Goal: Transaction & Acquisition: Download file/media

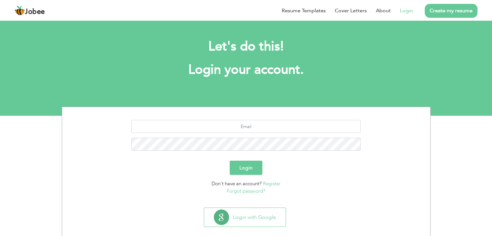
click at [404, 9] on link "Login" at bounding box center [406, 11] width 13 height 8
click at [408, 12] on link "Login" at bounding box center [406, 11] width 13 height 8
click at [270, 128] on input "text" at bounding box center [245, 126] width 229 height 13
type input "[DOMAIN_NAME][EMAIL_ADDRESS][DOMAIN_NAME]"
click at [254, 170] on button "Login" at bounding box center [245, 168] width 33 height 14
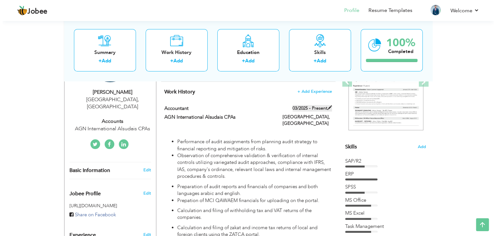
scroll to position [83, 0]
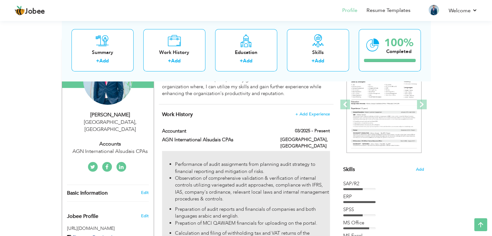
click at [300, 161] on li "Performance of audit assignments from planning audit strategy to financial repo…" at bounding box center [252, 168] width 155 height 14
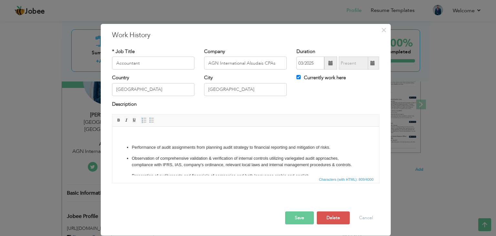
click at [295, 146] on li "Performance of audit assignments from planning audit strategy to financial repo…" at bounding box center [246, 147] width 228 height 7
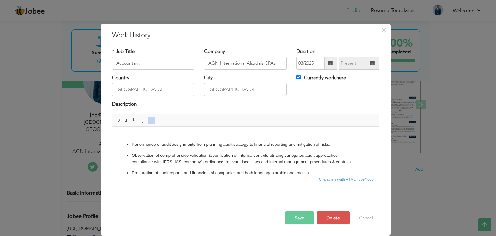
click at [313, 148] on ul "Performance of audit assignments from planning audit strategy to financial repo…" at bounding box center [246, 175] width 254 height 68
click at [337, 155] on p "Observation of comprehensive validation & verification of internal controls uti…" at bounding box center [246, 159] width 228 height 14
click at [151, 155] on p "Observation of comprehensive validation & verification of internal controls uti…" at bounding box center [246, 159] width 228 height 14
click at [310, 215] on button "Save" at bounding box center [299, 217] width 29 height 13
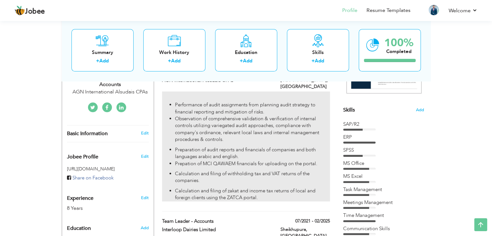
scroll to position [144, 0]
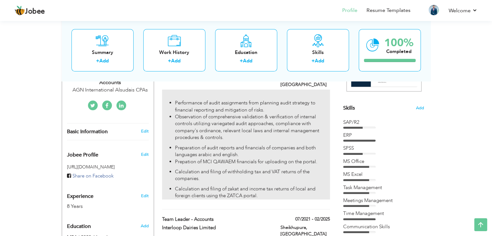
click at [254, 147] on li "Preparation of audit reports and financials of companies and both languages ara…" at bounding box center [252, 151] width 155 height 14
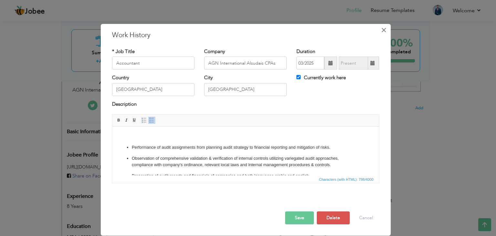
click at [384, 29] on span "×" at bounding box center [383, 30] width 5 height 12
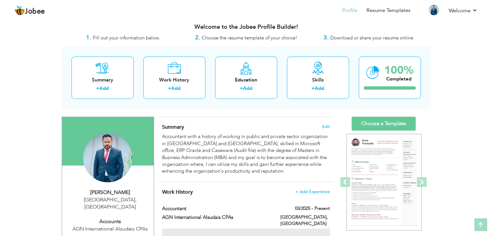
scroll to position [5, 0]
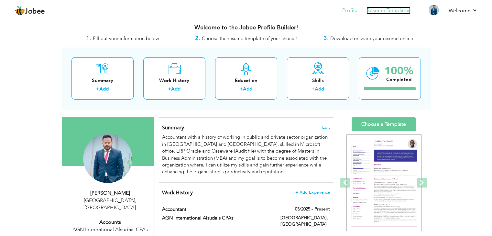
click at [377, 10] on link "Resume Templates" at bounding box center [388, 10] width 44 height 7
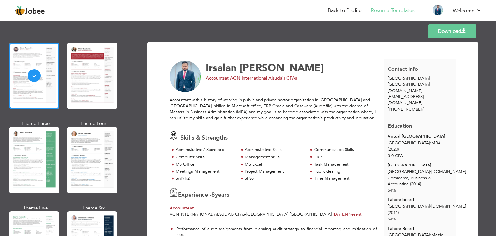
click at [444, 28] on link "Download" at bounding box center [453, 31] width 48 height 14
click at [350, 12] on link "Back to Profile" at bounding box center [345, 10] width 34 height 7
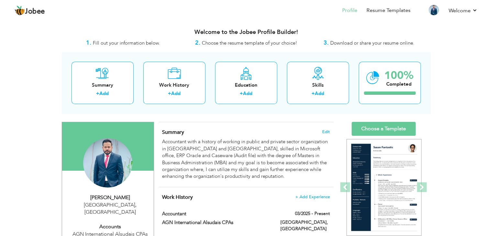
click at [315, 15] on nav "Profile Resume Templates Resume Templates Cover Letters About My Resume Welcome…" at bounding box center [246, 10] width 463 height 17
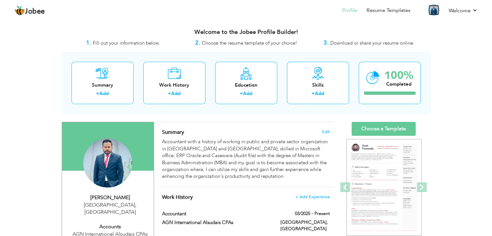
click at [433, 8] on img at bounding box center [433, 10] width 10 height 10
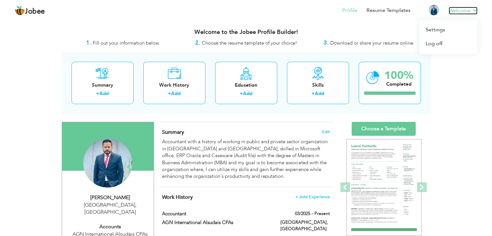
click at [471, 10] on link "Welcome" at bounding box center [462, 11] width 29 height 8
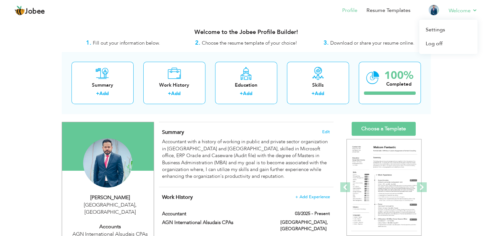
click at [469, 4] on li "Welcome Settings Log off" at bounding box center [458, 10] width 38 height 17
click at [436, 44] on link "Log off" at bounding box center [448, 44] width 58 height 14
